Goal: Task Accomplishment & Management: Use online tool/utility

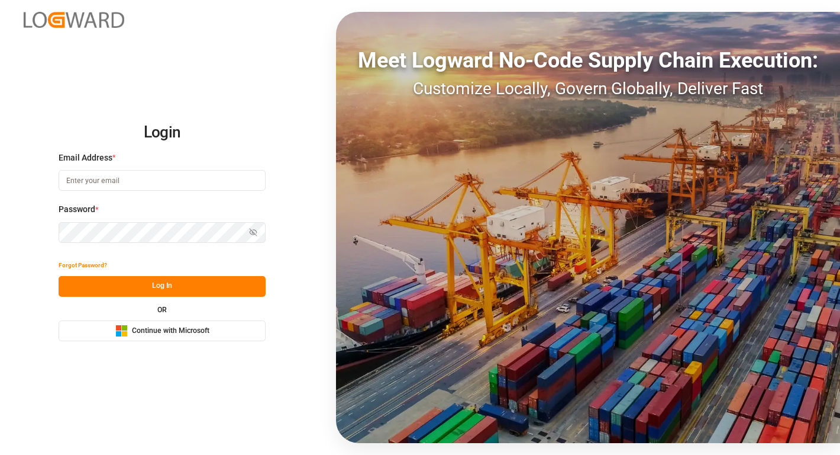
click at [165, 333] on span "Continue with Microsoft" at bounding box center [171, 331] width 78 height 11
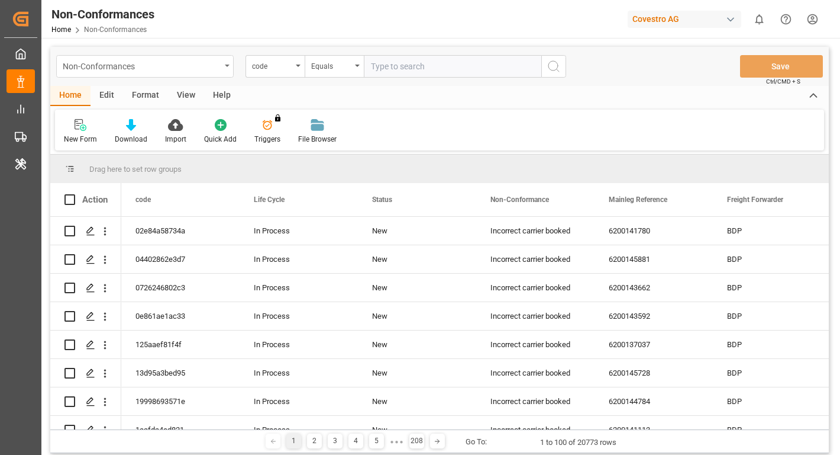
click at [222, 67] on div "Non-Conformances" at bounding box center [145, 66] width 178 height 22
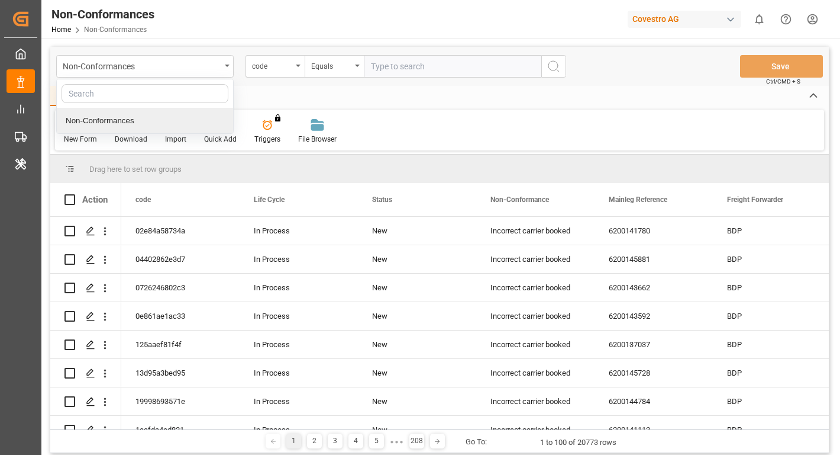
click at [450, 122] on div "New Form Download Import Quick Add Triggers You do not have permission for Trig…" at bounding box center [439, 129] width 769 height 41
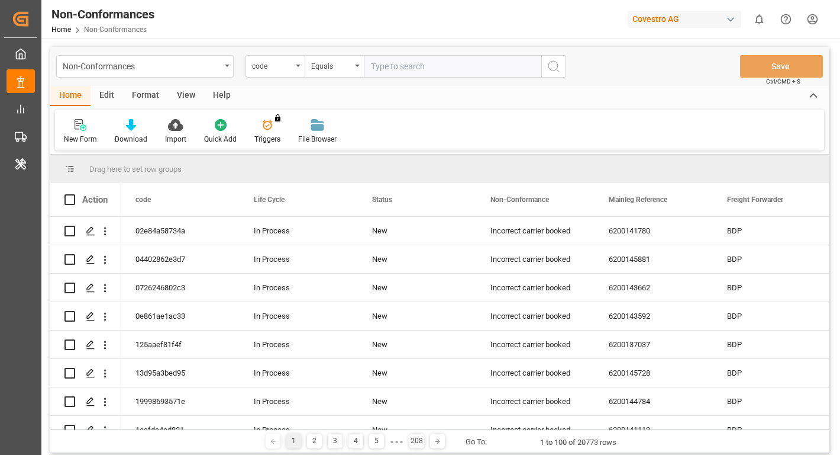
click at [109, 98] on div "Edit" at bounding box center [107, 96] width 33 height 20
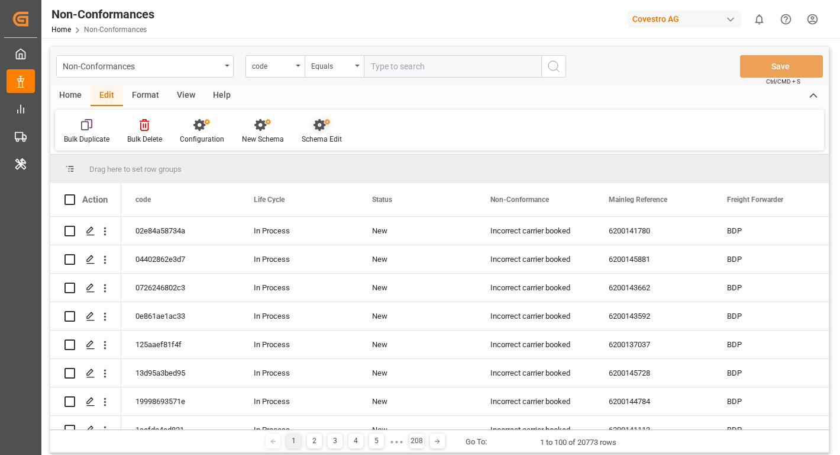
click at [323, 132] on div "Schema Edit" at bounding box center [322, 131] width 58 height 26
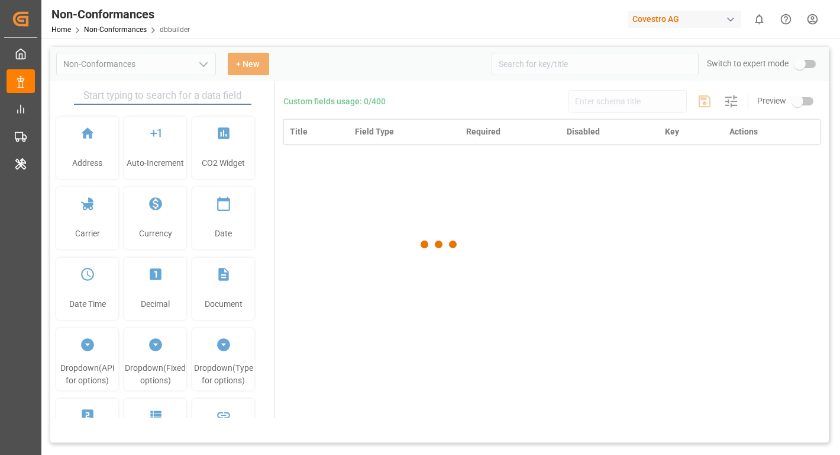
type input "Non-Conformances"
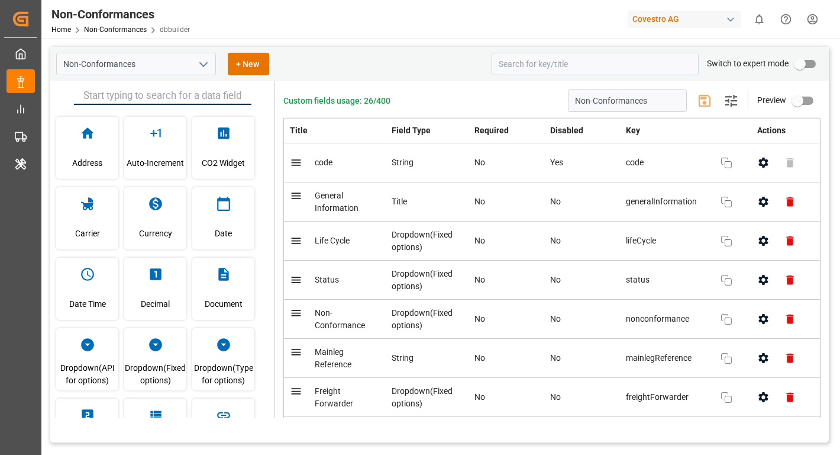
click at [730, 17] on div "button" at bounding box center [731, 20] width 12 height 12
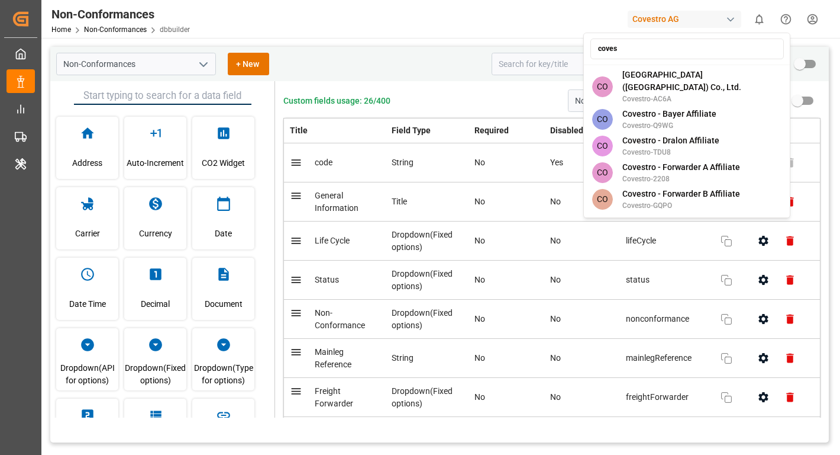
type input "covest"
click at [475, 30] on html "Created by potrace 1.15, written by [PERSON_NAME] [DATE]-[DATE] Created by potr…" at bounding box center [420, 271] width 840 height 543
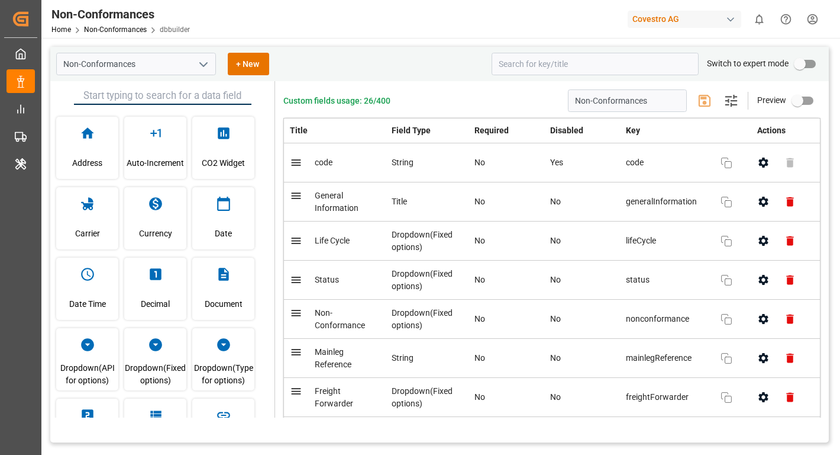
click at [716, 19] on div "Covestro AG" at bounding box center [685, 19] width 114 height 17
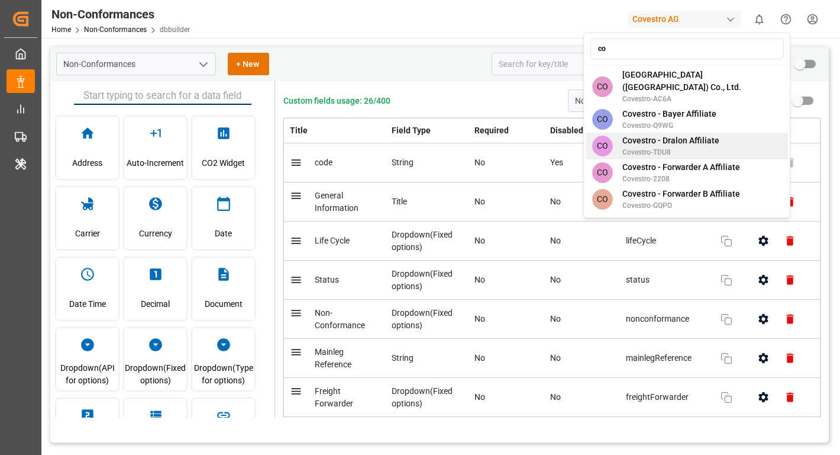
type input "c"
